Goal: Task Accomplishment & Management: Use online tool/utility

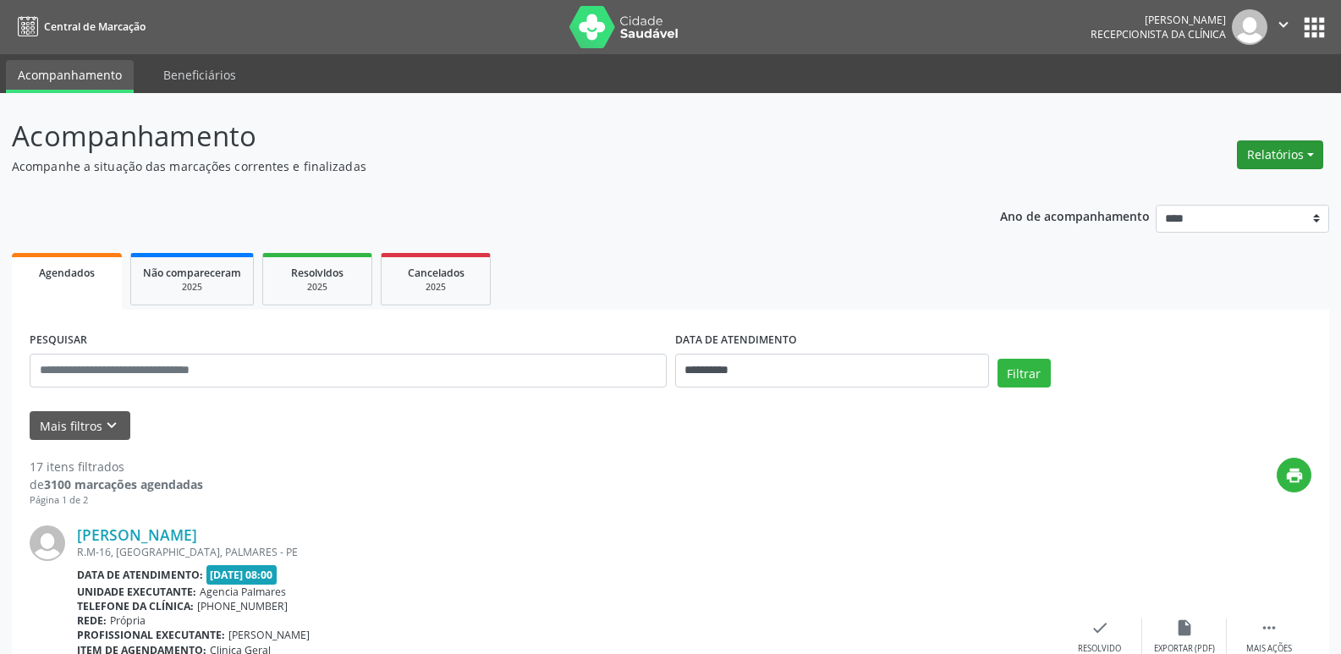
click at [1287, 161] on button "Relatórios" at bounding box center [1280, 154] width 86 height 29
click at [1193, 191] on link "Agendamentos" at bounding box center [1233, 191] width 182 height 24
select select "*"
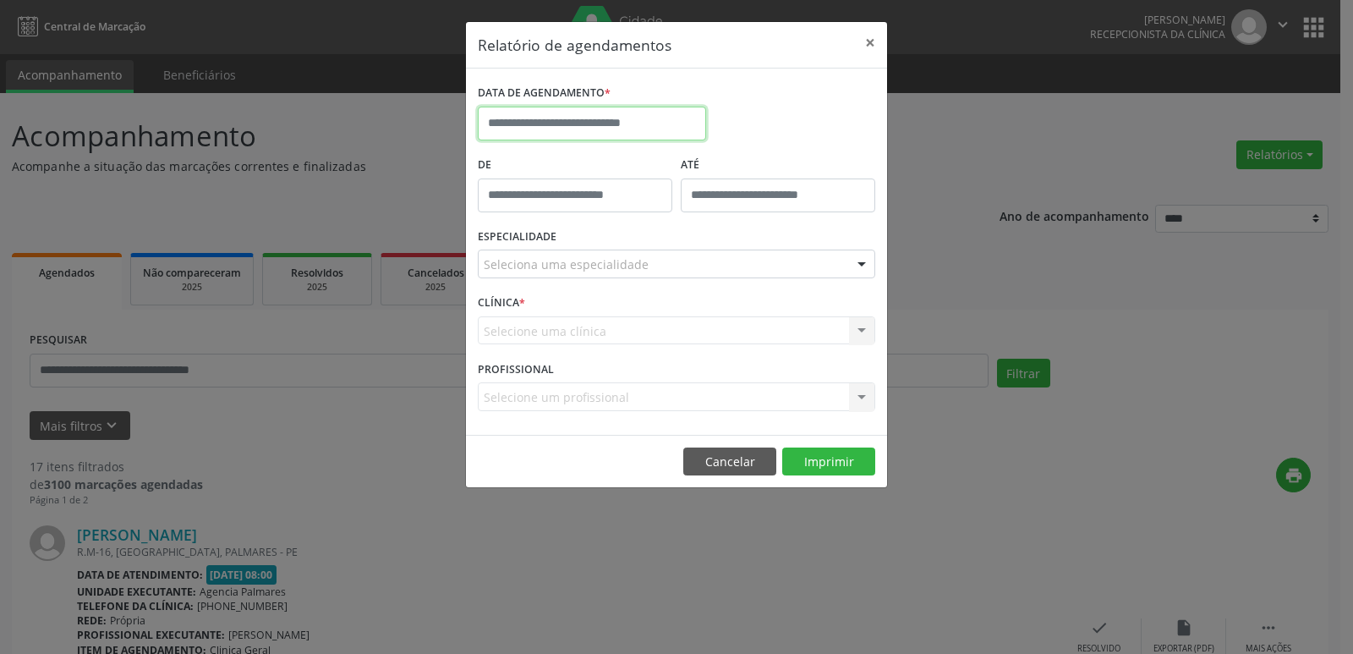
click at [556, 114] on input "text" at bounding box center [592, 124] width 228 height 34
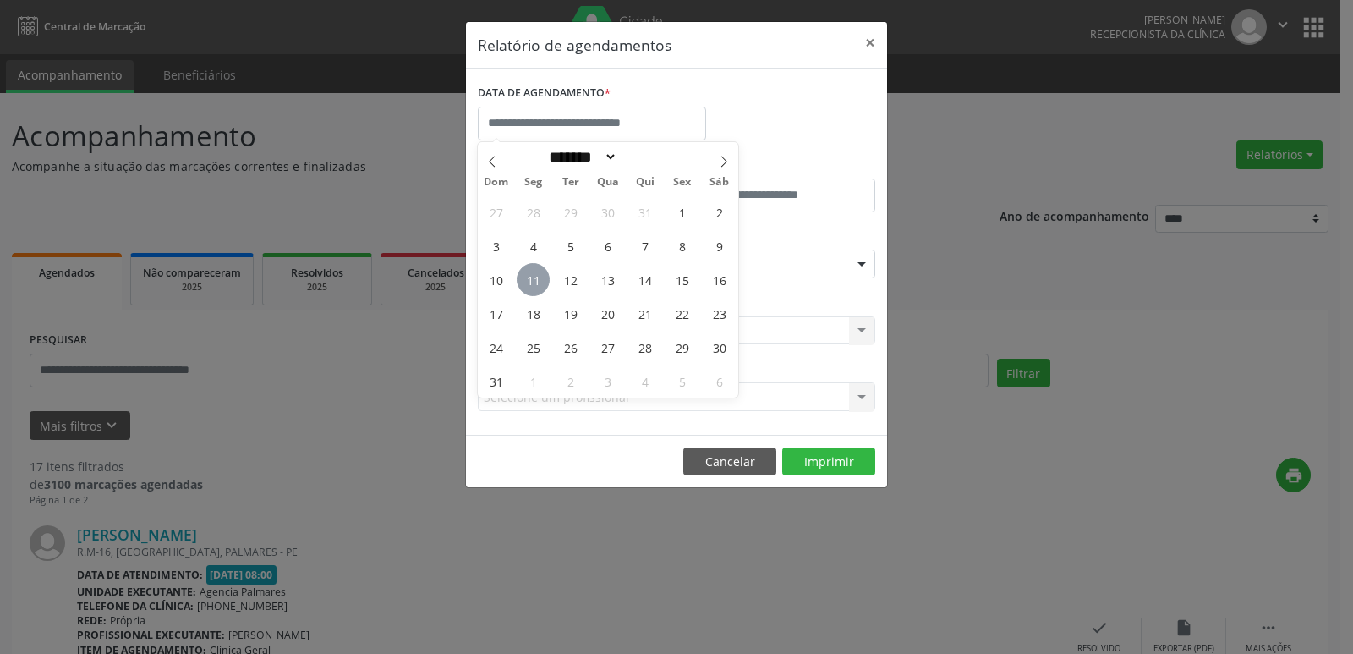
click at [535, 276] on span "11" at bounding box center [533, 279] width 33 height 33
type input "**********"
click at [535, 276] on span "11" at bounding box center [533, 279] width 33 height 33
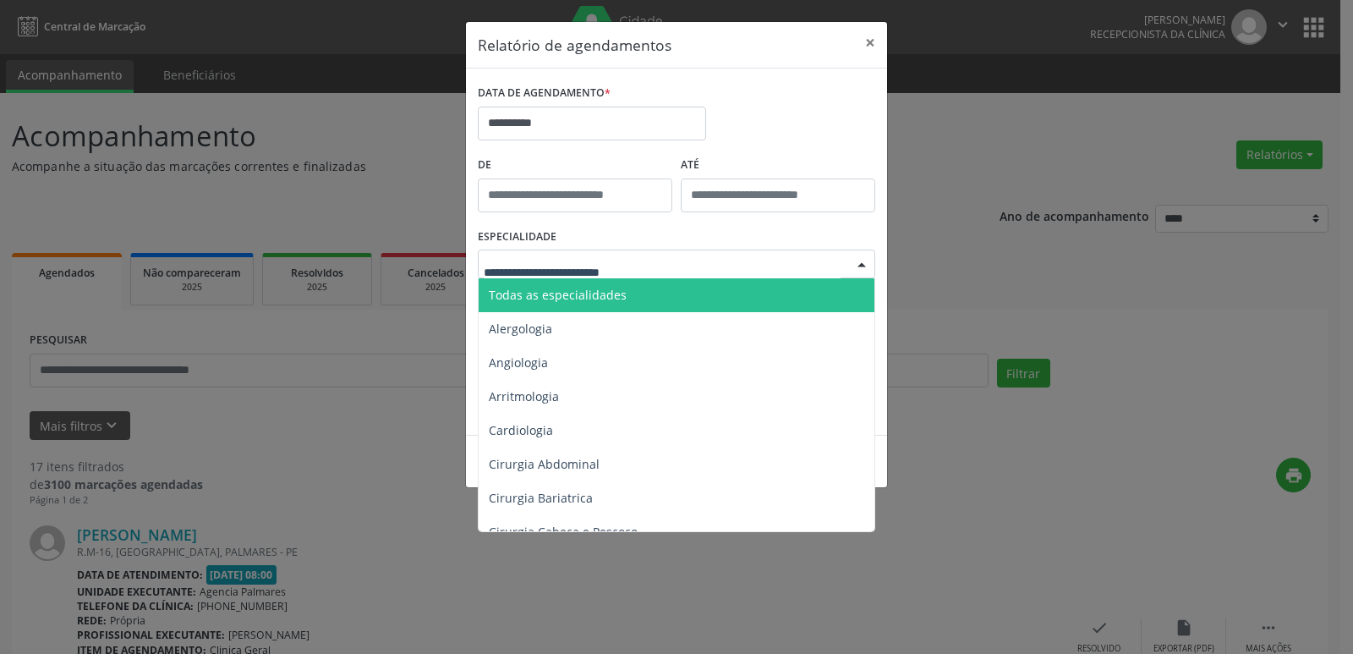
click at [853, 260] on div at bounding box center [861, 264] width 25 height 29
click at [599, 293] on span "Todas as especialidades" at bounding box center [558, 295] width 138 height 16
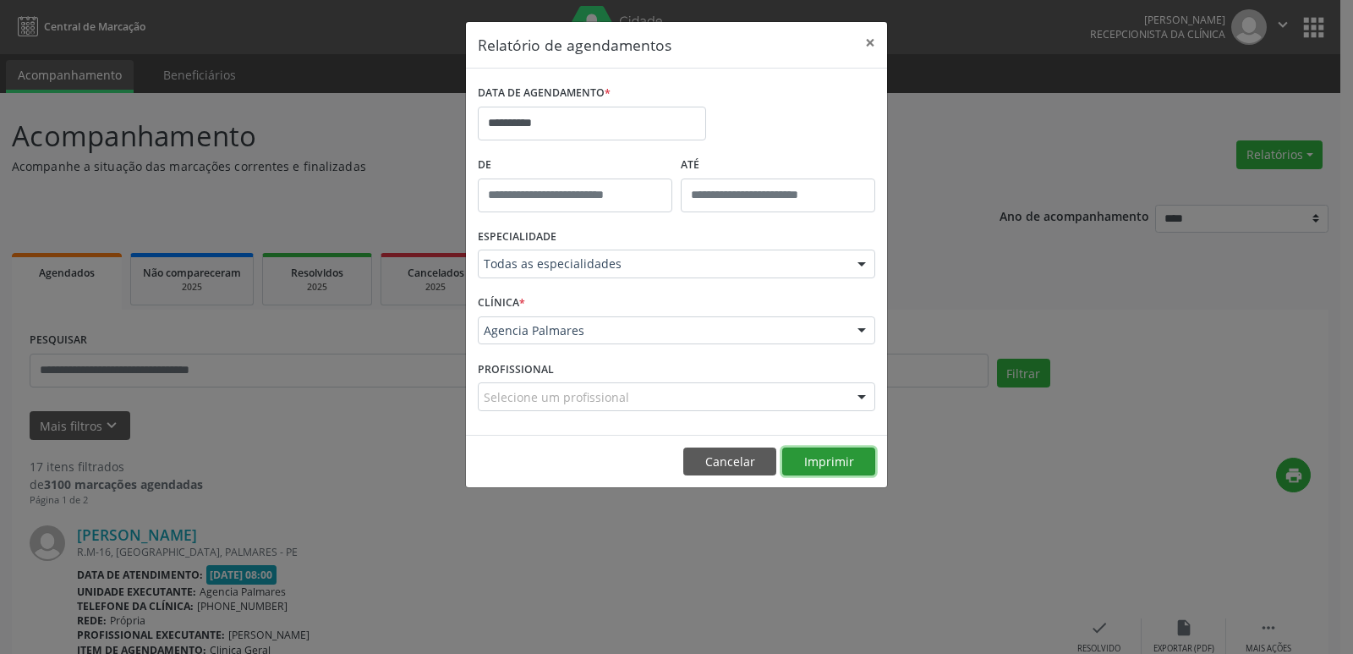
click at [818, 464] on button "Imprimir" at bounding box center [828, 461] width 93 height 29
click at [871, 41] on button "×" at bounding box center [870, 42] width 34 height 41
